Goal: Navigation & Orientation: Find specific page/section

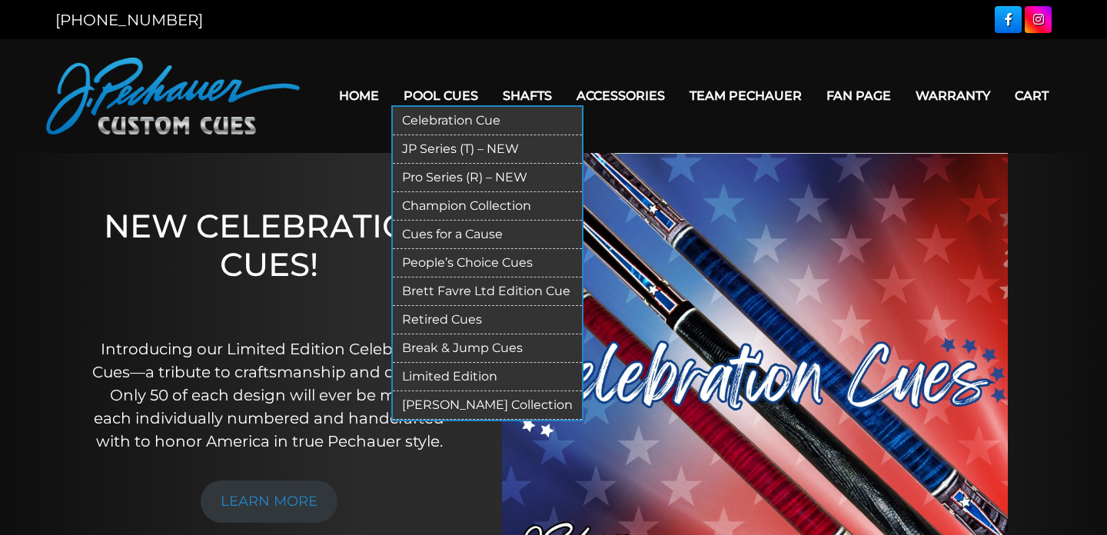
click at [458, 347] on link "Break & Jump Cues" at bounding box center [487, 348] width 189 height 28
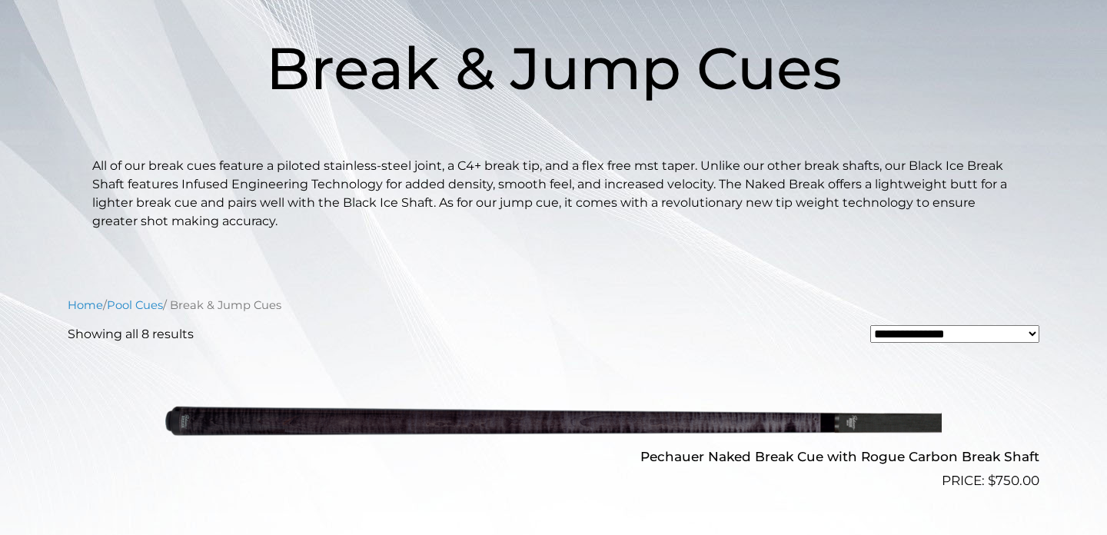
scroll to position [397, 0]
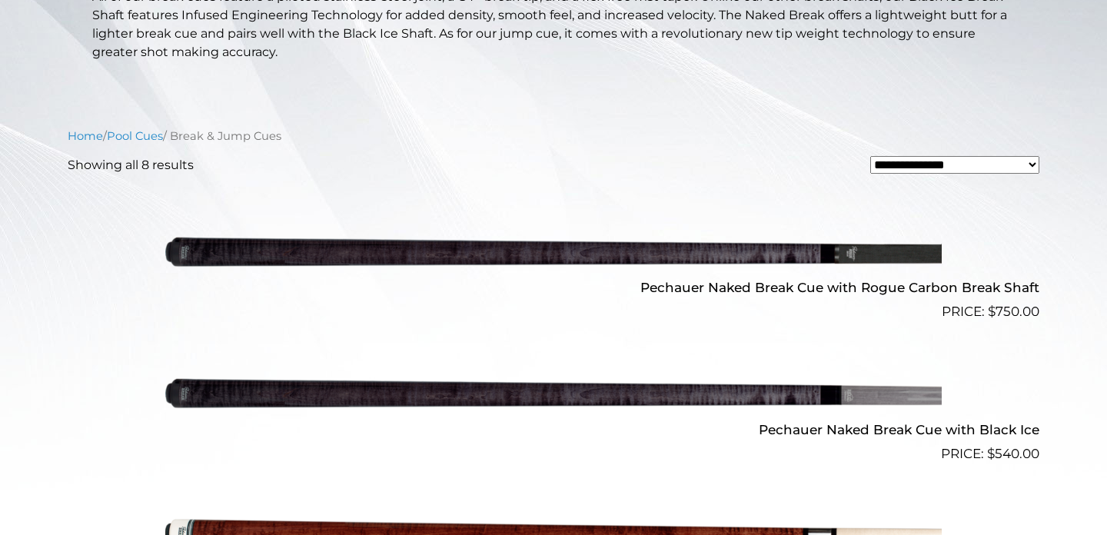
click at [453, 249] on img at bounding box center [553, 251] width 776 height 129
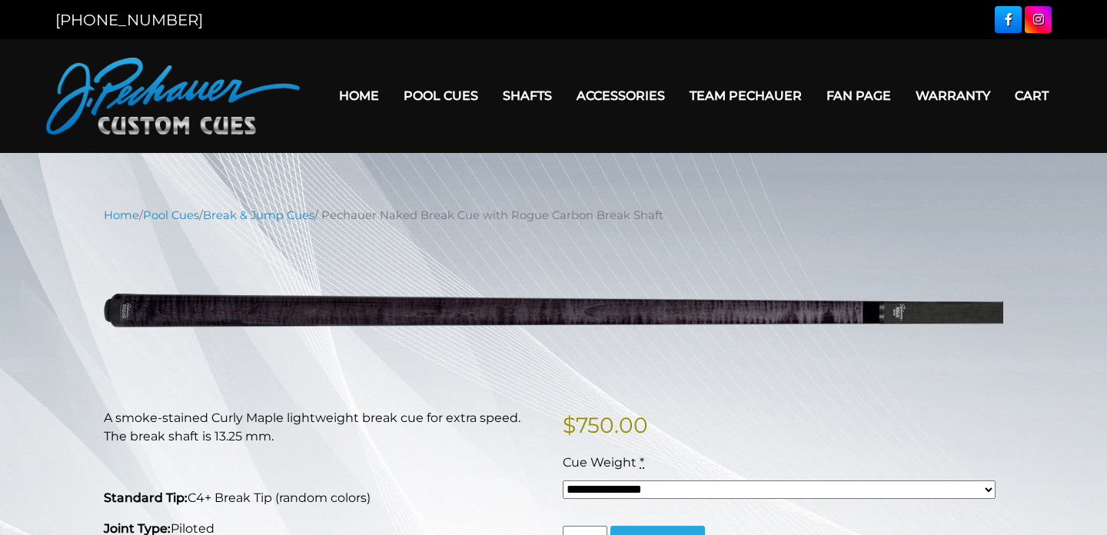
click at [353, 88] on link "Home" at bounding box center [359, 95] width 65 height 39
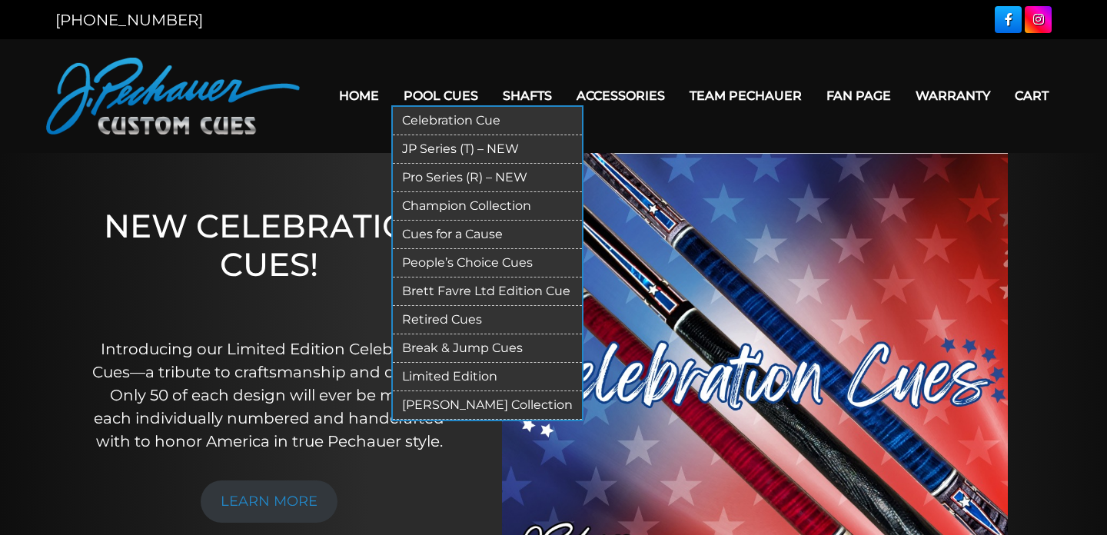
click at [461, 181] on link "Pro Series (R) – NEW" at bounding box center [487, 178] width 189 height 28
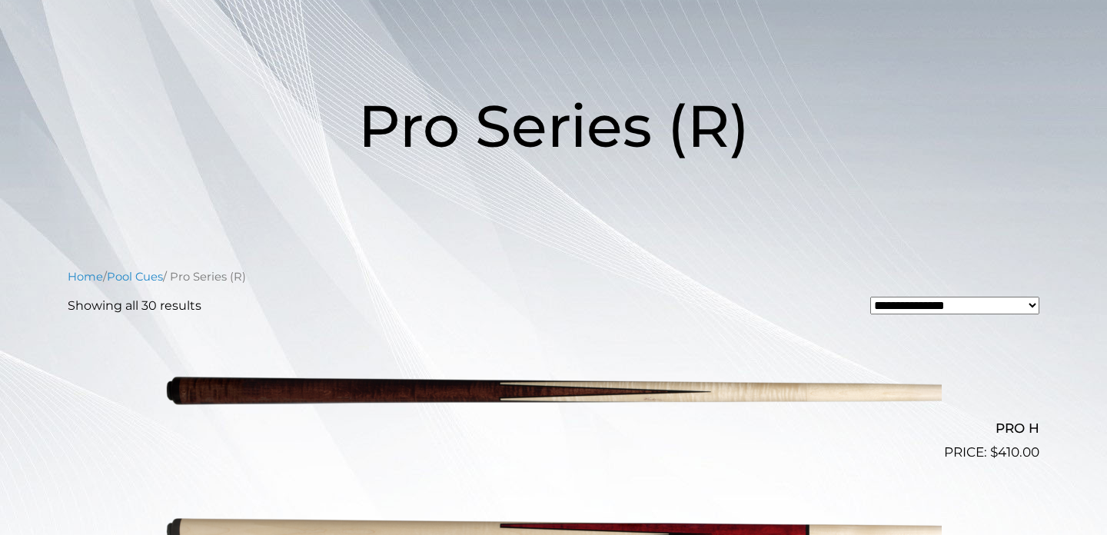
scroll to position [123, 0]
